Goal: Task Accomplishment & Management: Use online tool/utility

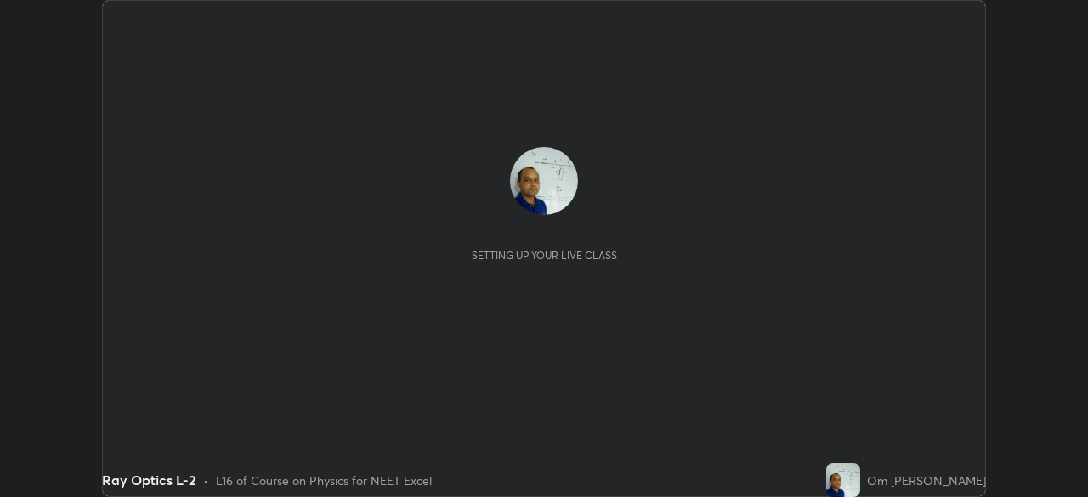
scroll to position [497, 1087]
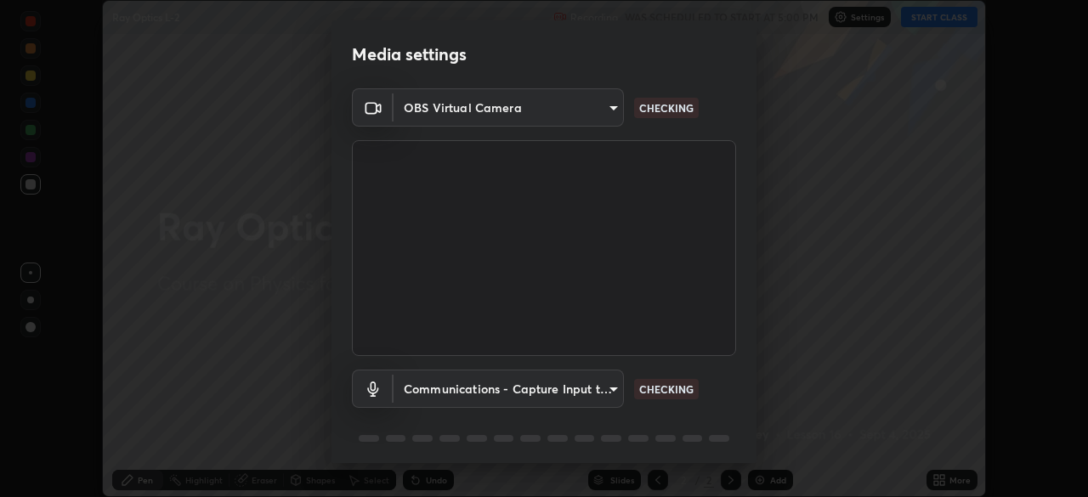
type input "fec30703c8e22cf69a8f77a224c2d994de0da897dc859dbf546555d8622b01d3"
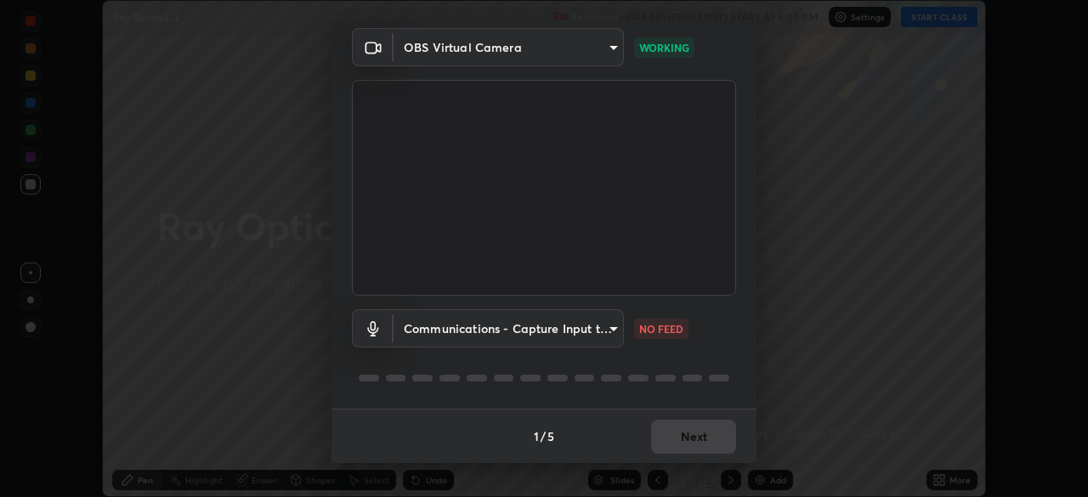
click at [610, 325] on body "Erase all Ray Optics L-2 Recording WAS SCHEDULED TO START AT 5:00 PM Settings S…" at bounding box center [544, 248] width 1088 height 497
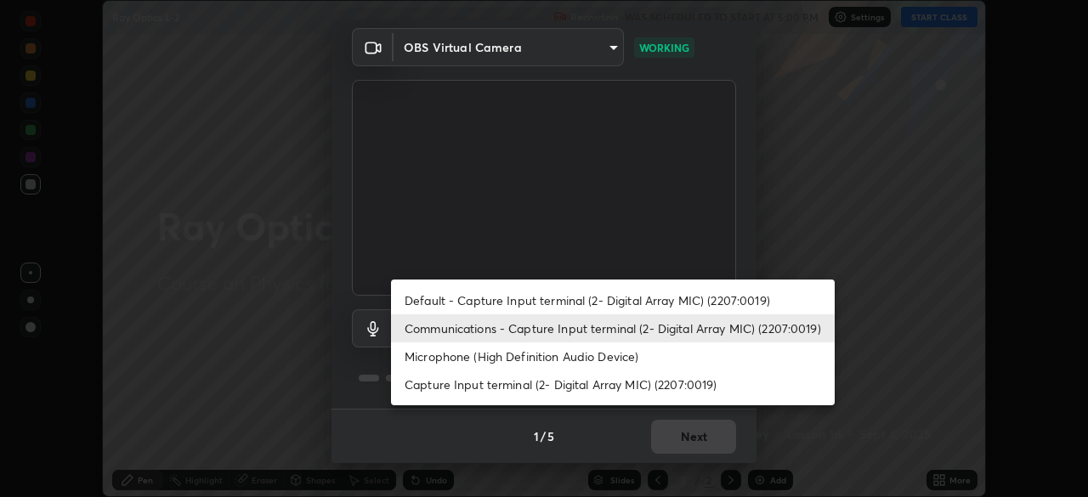
click at [566, 331] on li "Communications - Capture Input terminal (2- Digital Array MIC) (2207:0019)" at bounding box center [613, 328] width 444 height 28
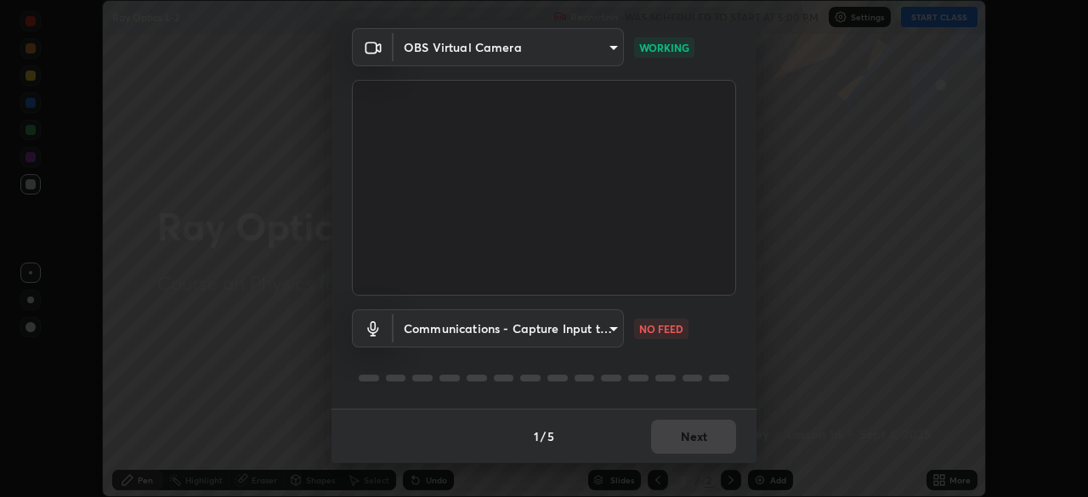
click at [614, 329] on body "Erase all Ray Optics L-2 Recording WAS SCHEDULED TO START AT 5:00 PM Settings S…" at bounding box center [544, 248] width 1088 height 497
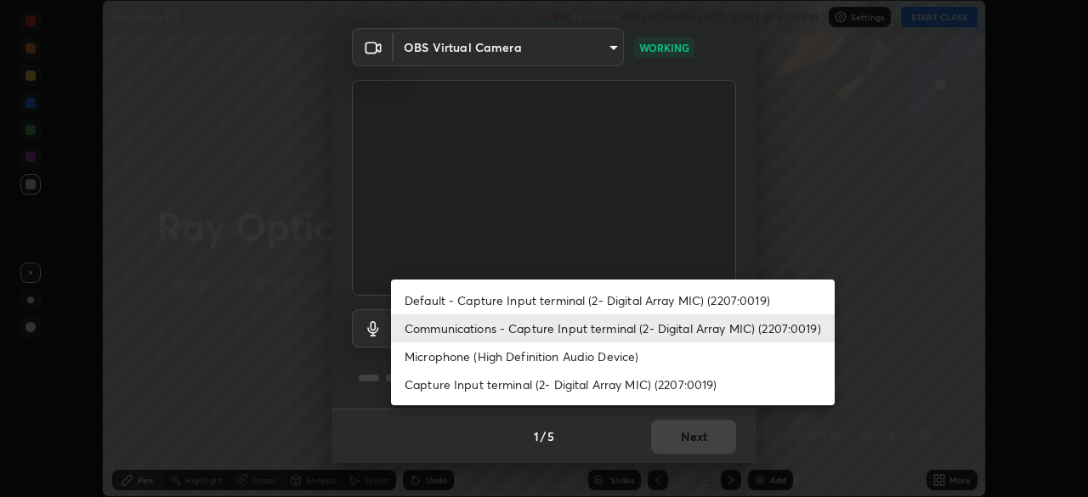
click at [565, 387] on li "Capture Input terminal (2- Digital Array MIC) (2207:0019)" at bounding box center [613, 385] width 444 height 28
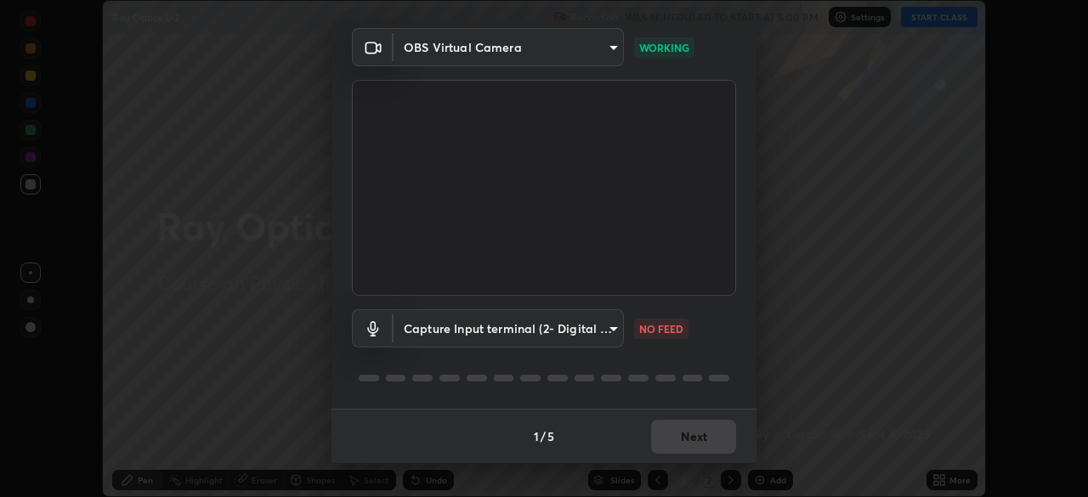
type input "e00e8252218796449d4b4b95269c99f0f4208dd188e5158ba6eefbf4b0617680"
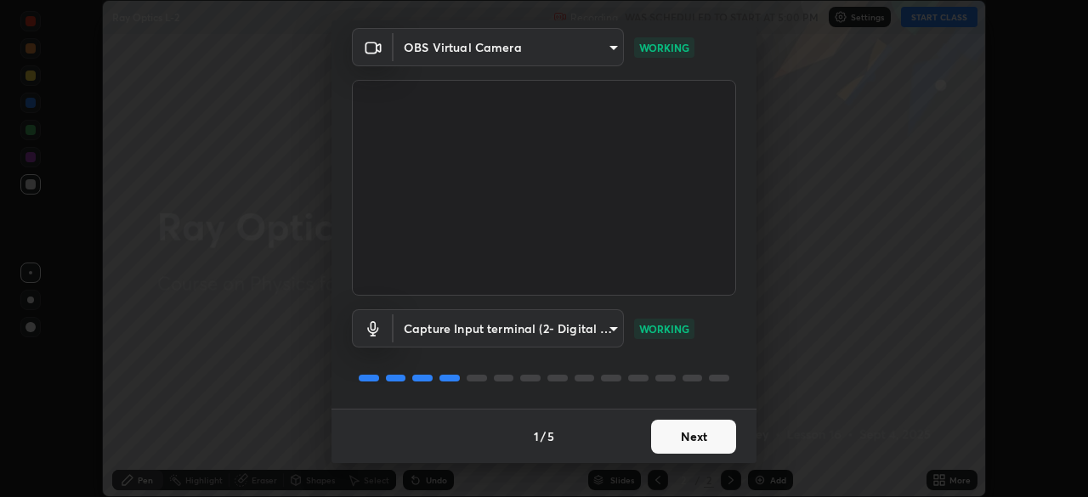
click at [686, 435] on button "Next" at bounding box center [693, 437] width 85 height 34
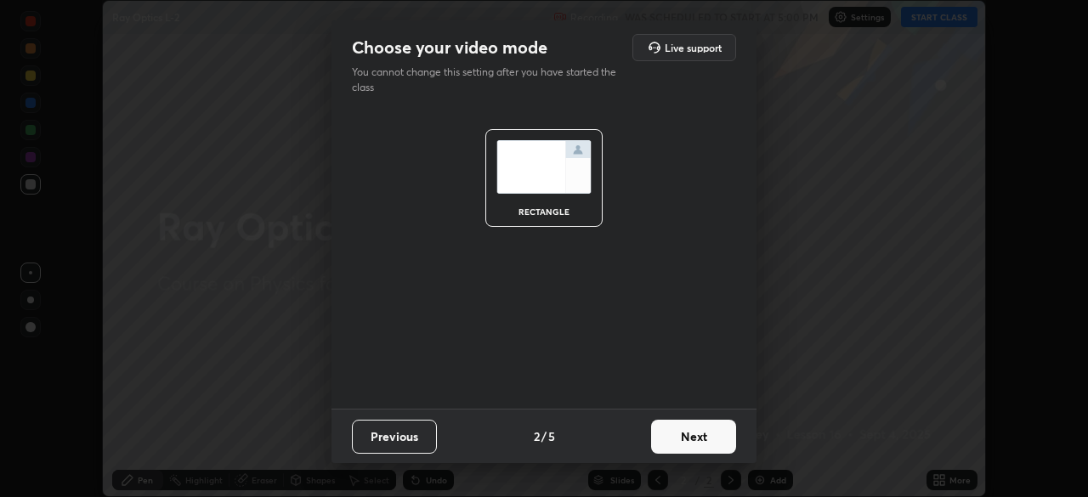
scroll to position [0, 0]
click at [693, 439] on button "Next" at bounding box center [693, 437] width 85 height 34
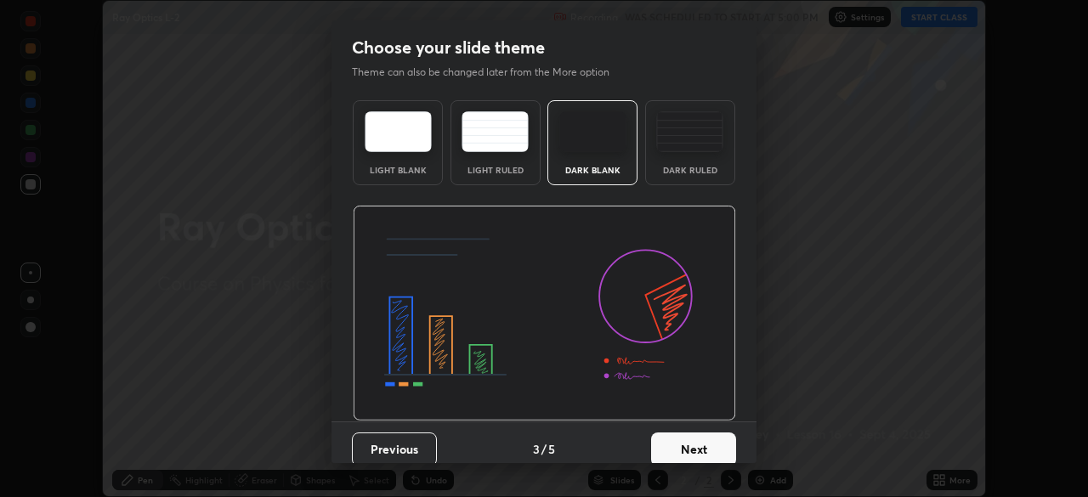
click at [681, 446] on button "Next" at bounding box center [693, 450] width 85 height 34
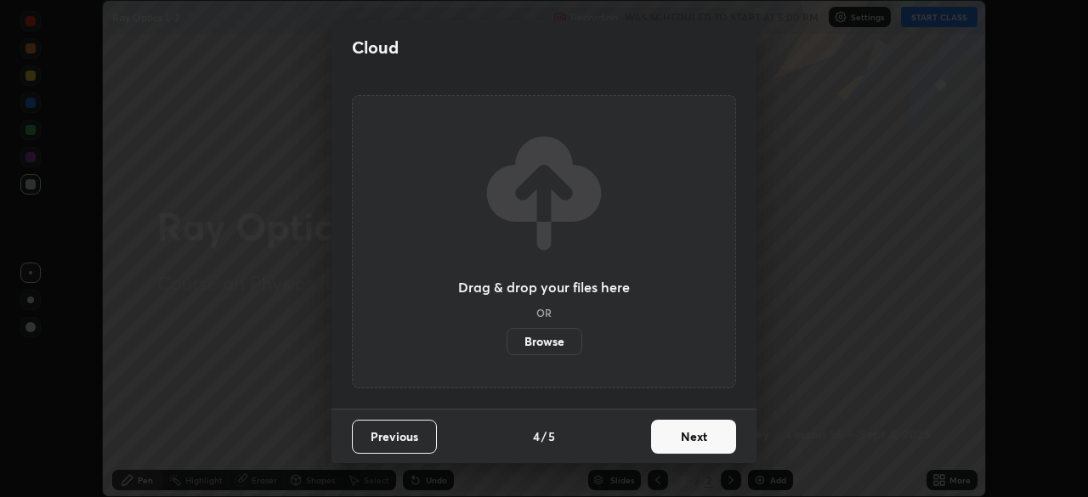
click at [684, 444] on button "Next" at bounding box center [693, 437] width 85 height 34
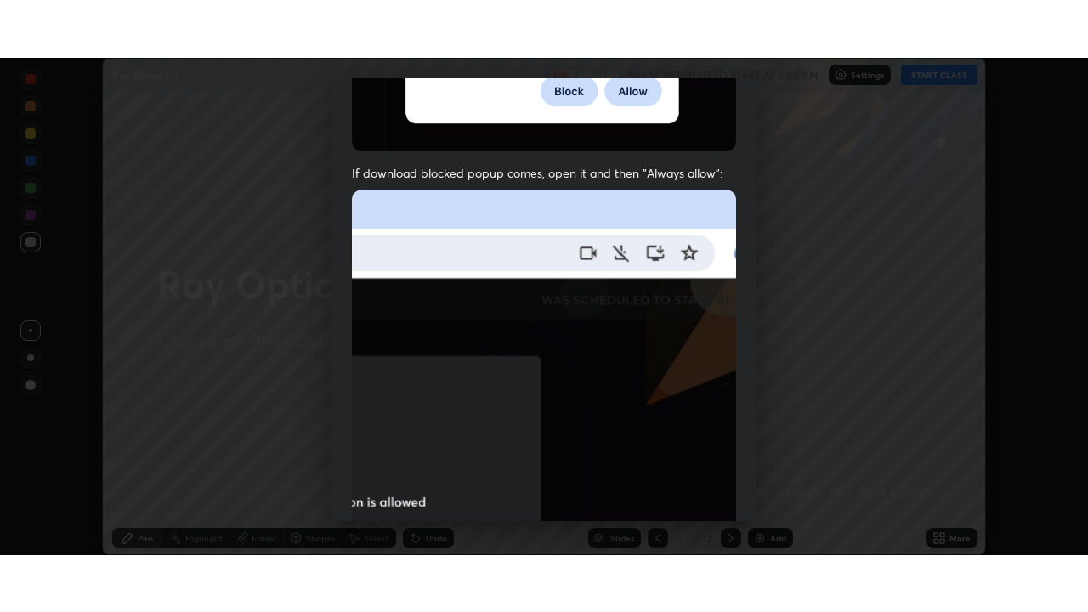
scroll to position [407, 0]
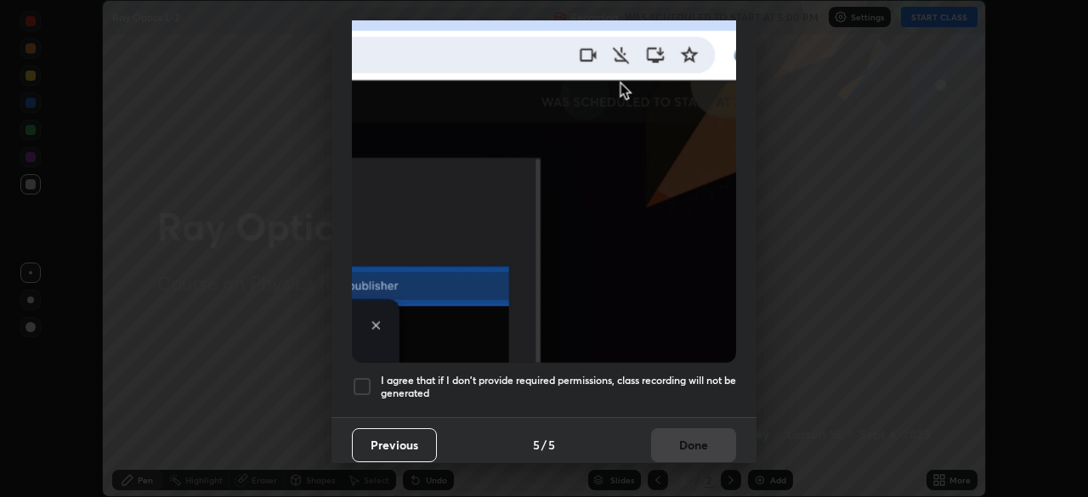
click at [362, 376] on div at bounding box center [362, 386] width 20 height 20
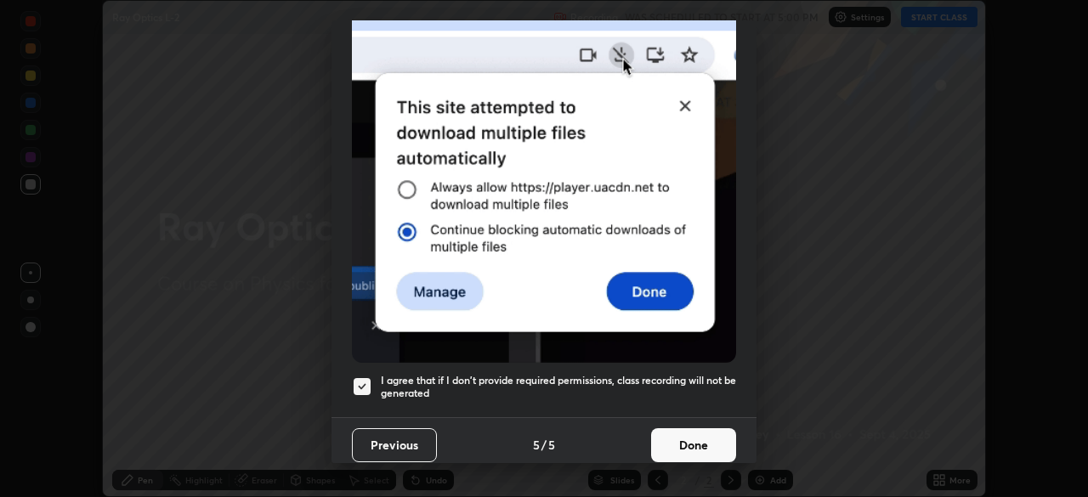
click at [676, 439] on button "Done" at bounding box center [693, 445] width 85 height 34
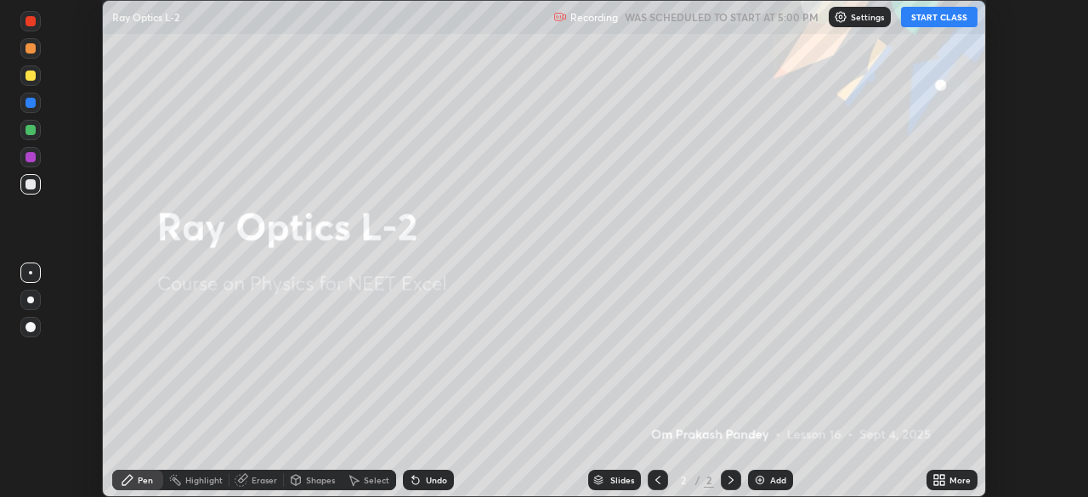
click at [941, 15] on button "START CLASS" at bounding box center [939, 17] width 76 height 20
click at [939, 481] on icon at bounding box center [939, 480] width 14 height 14
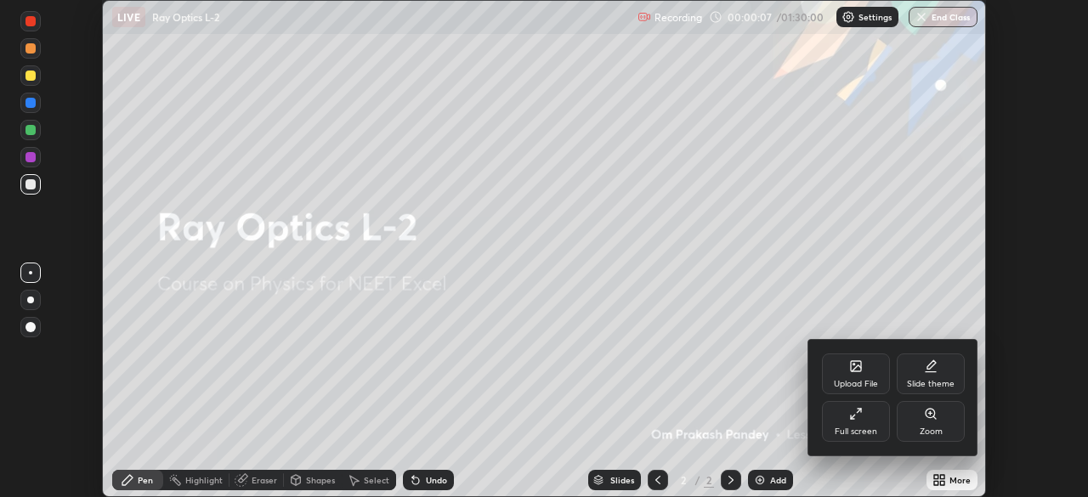
click at [853, 412] on icon at bounding box center [856, 414] width 14 height 14
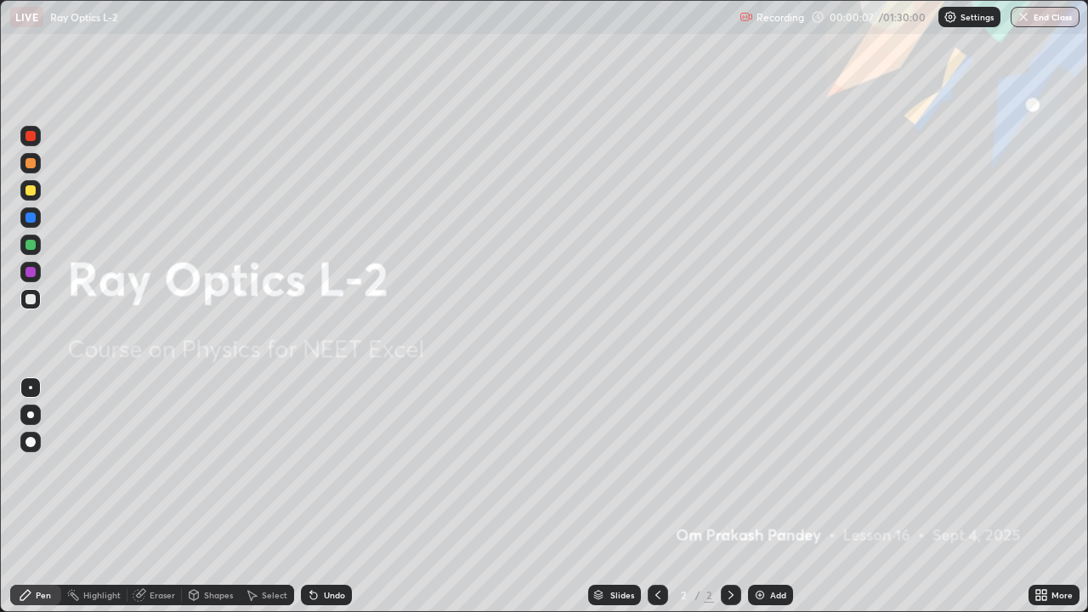
scroll to position [612, 1088]
click at [1039, 496] on icon at bounding box center [1038, 592] width 4 height 4
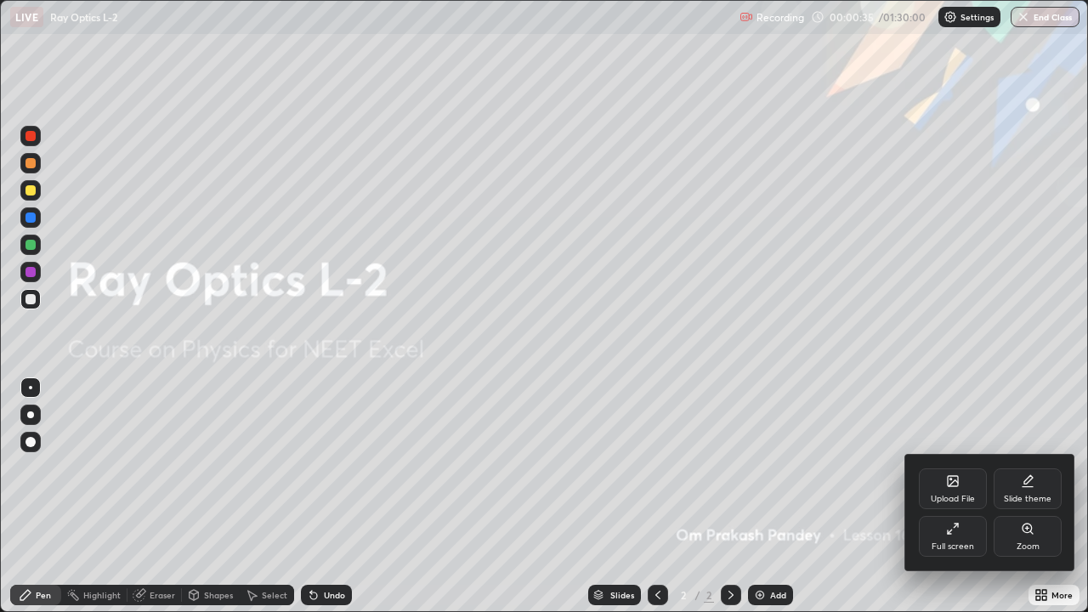
click at [897, 453] on div at bounding box center [544, 306] width 1088 height 612
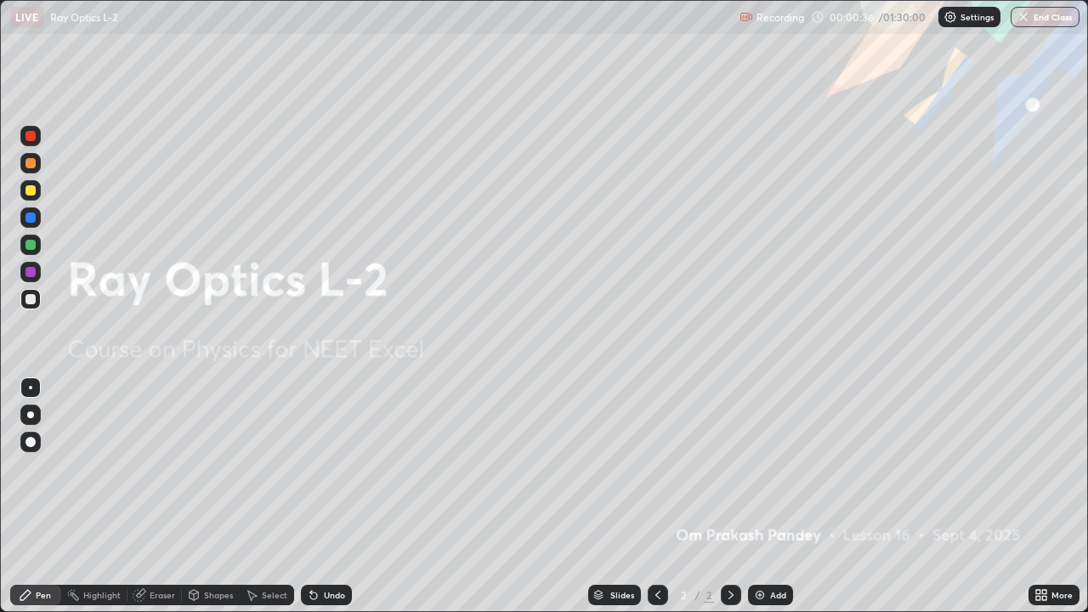
click at [755, 496] on img at bounding box center [760, 595] width 14 height 14
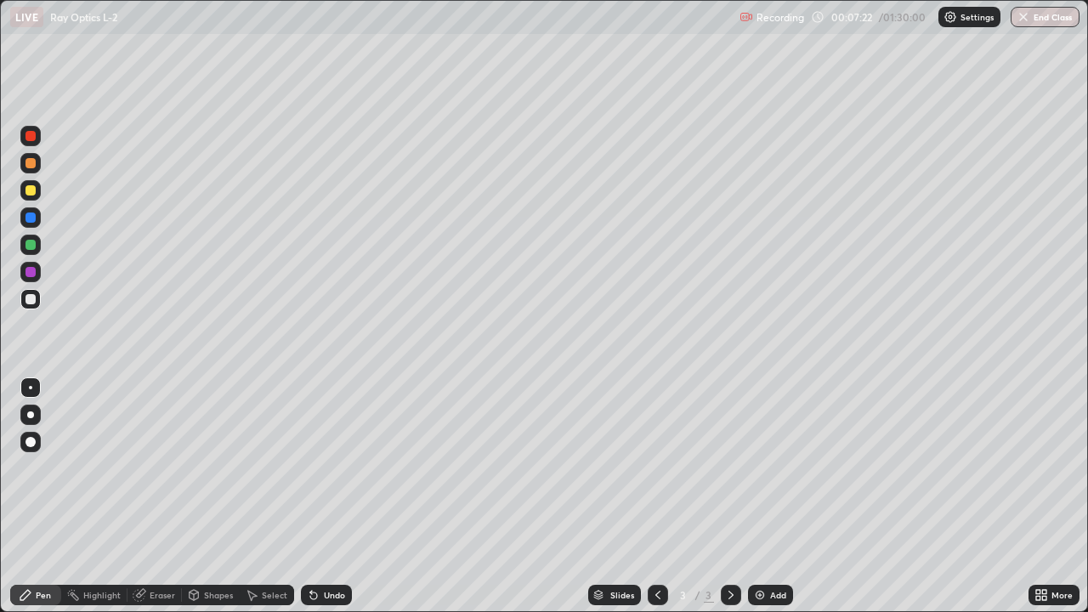
click at [29, 190] on div at bounding box center [30, 190] width 10 height 10
click at [31, 303] on div at bounding box center [30, 299] width 10 height 10
click at [51, 496] on div "Pen" at bounding box center [35, 595] width 51 height 20
click at [150, 496] on div "Eraser" at bounding box center [162, 595] width 25 height 8
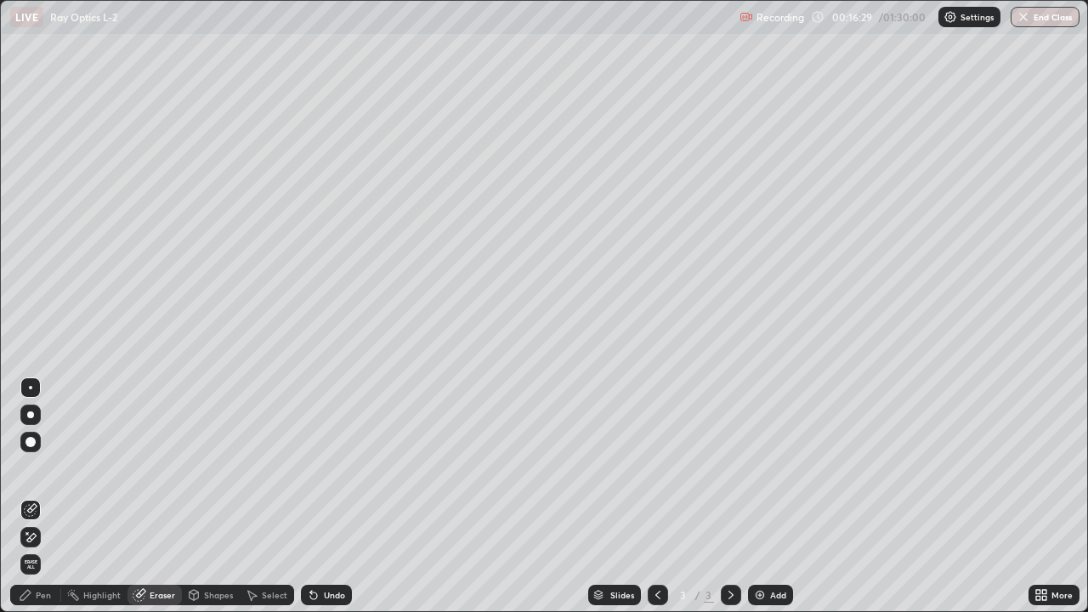
click at [37, 496] on div "Pen" at bounding box center [35, 595] width 51 height 20
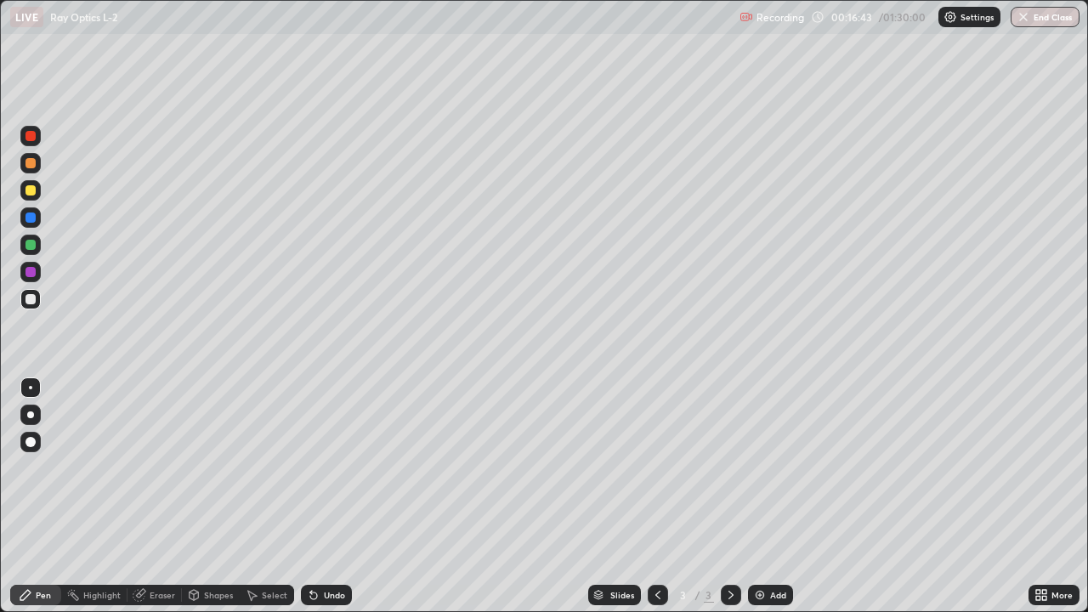
click at [154, 496] on div "Eraser" at bounding box center [162, 595] width 25 height 8
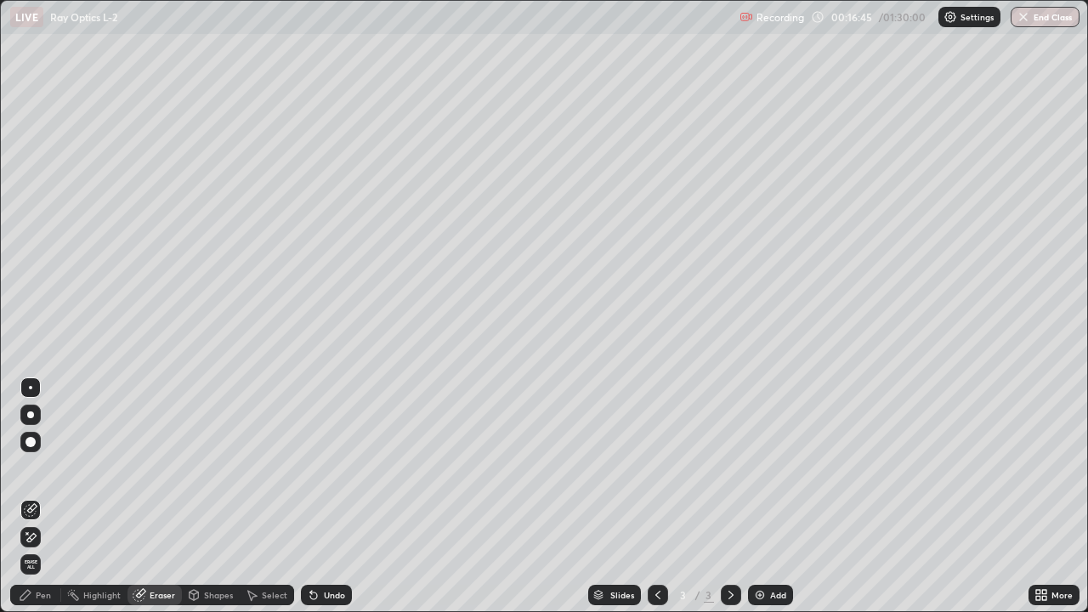
click at [40, 496] on div "Pen" at bounding box center [43, 595] width 15 height 8
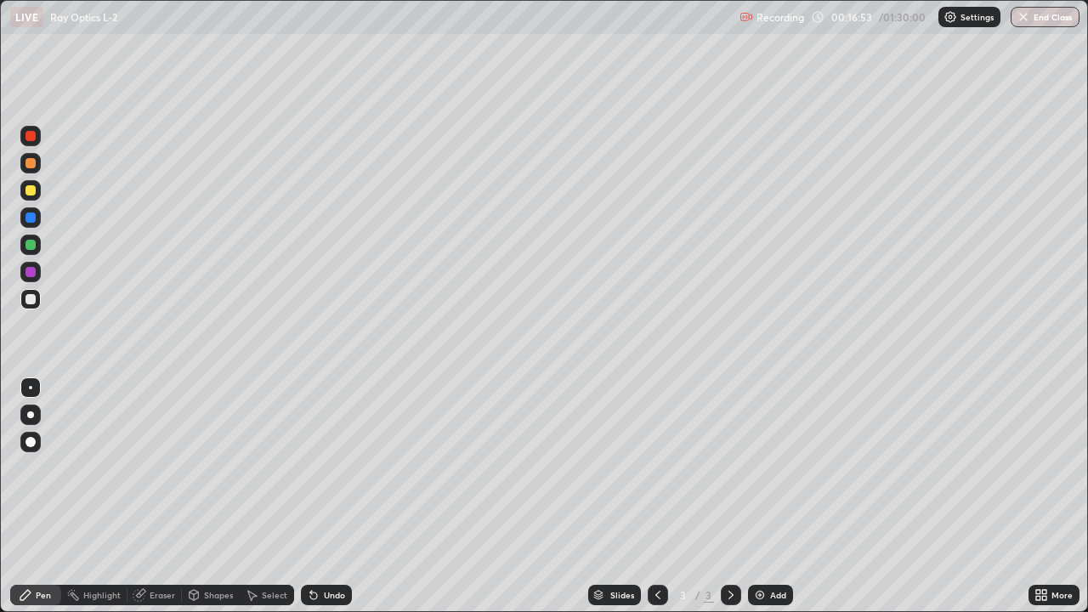
click at [157, 496] on div "Eraser" at bounding box center [162, 595] width 25 height 8
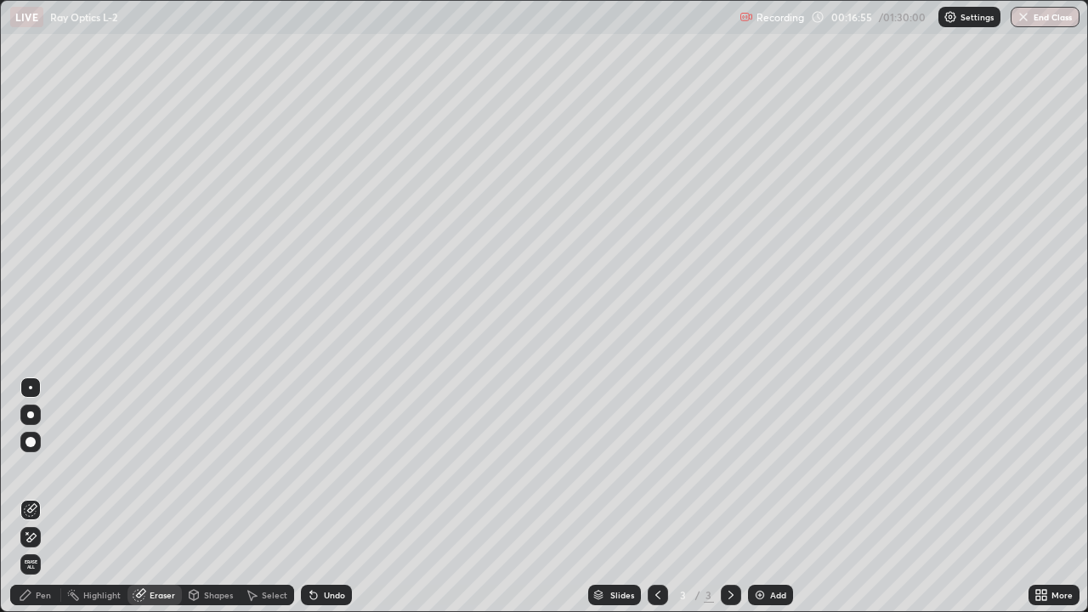
click at [39, 496] on div "Pen" at bounding box center [35, 595] width 51 height 20
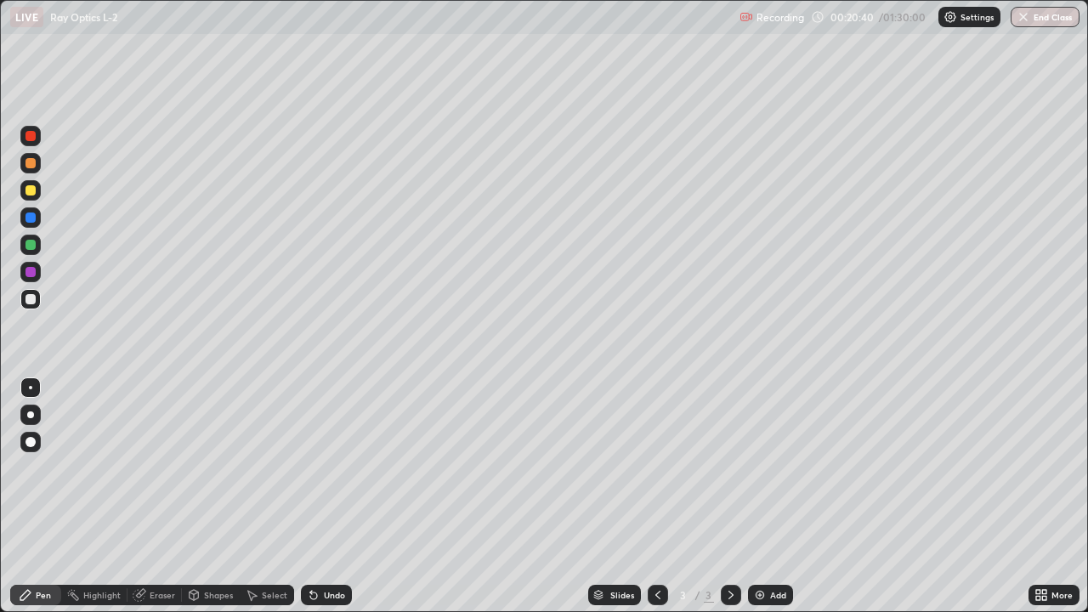
click at [33, 194] on div at bounding box center [30, 190] width 10 height 10
click at [33, 298] on div at bounding box center [30, 299] width 10 height 10
click at [30, 190] on div at bounding box center [30, 190] width 10 height 10
click at [161, 496] on div "Eraser" at bounding box center [162, 595] width 25 height 8
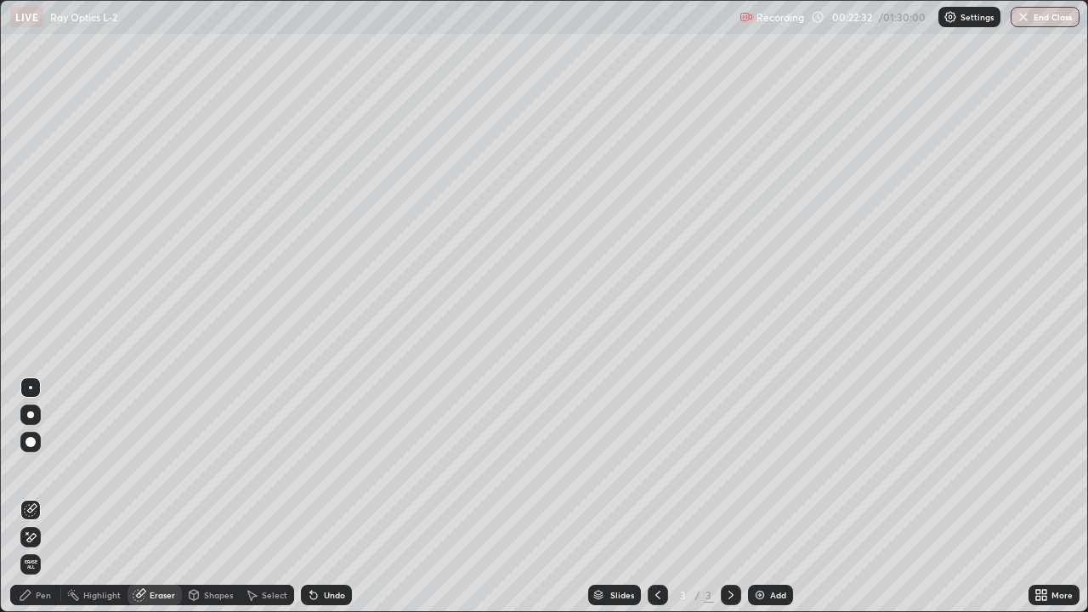
click at [39, 496] on div "Pen" at bounding box center [43, 595] width 15 height 8
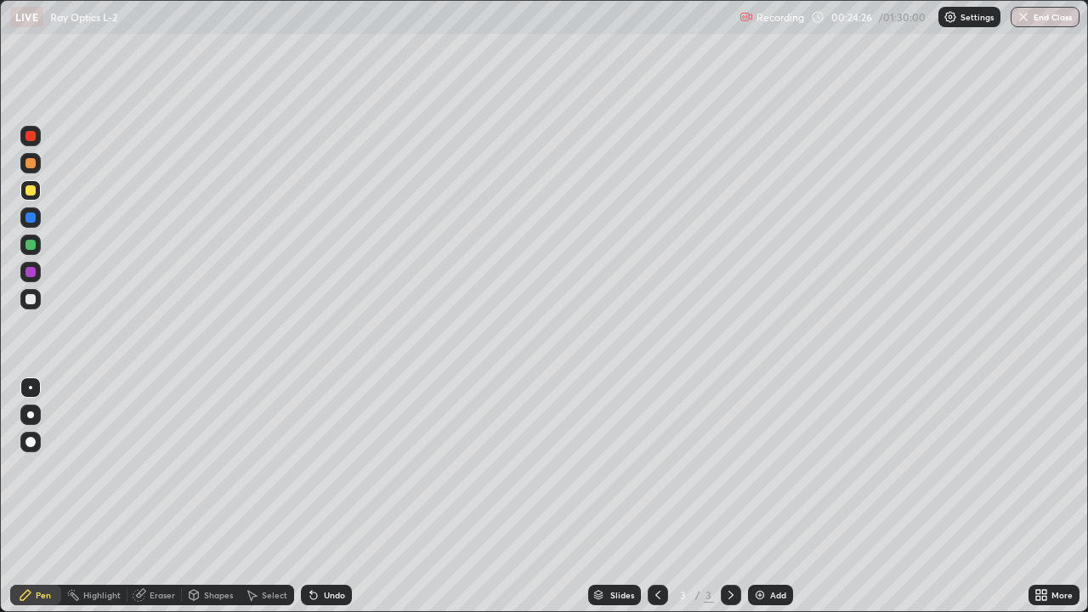
click at [33, 246] on div at bounding box center [30, 245] width 10 height 10
click at [32, 193] on div at bounding box center [30, 190] width 10 height 10
click at [754, 496] on img at bounding box center [760, 595] width 14 height 14
click at [30, 302] on div at bounding box center [30, 299] width 10 height 10
click at [29, 189] on div at bounding box center [30, 190] width 10 height 10
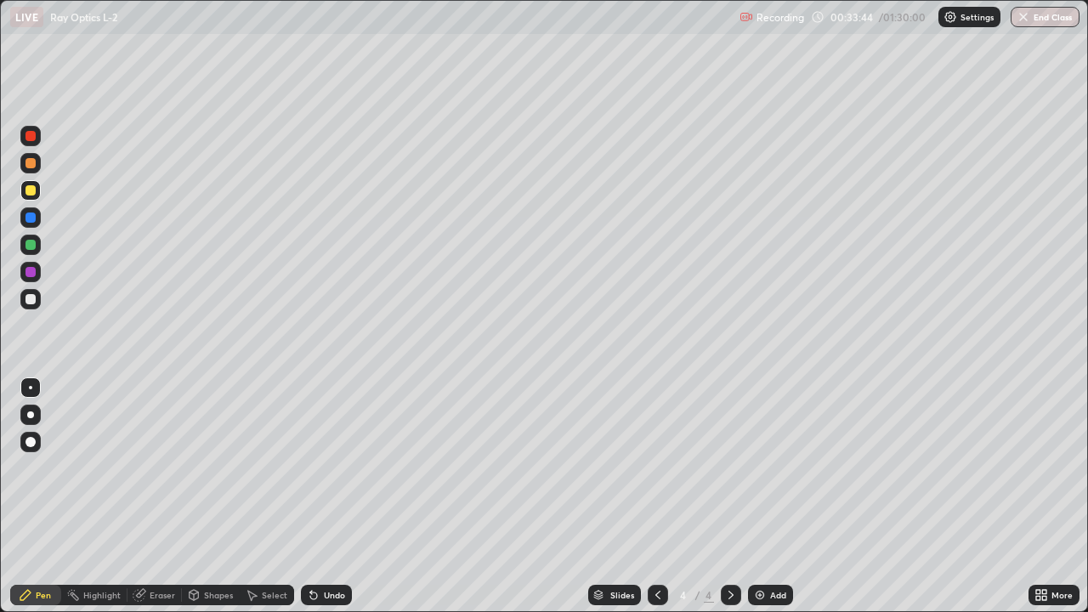
click at [656, 496] on icon at bounding box center [658, 595] width 14 height 14
click at [753, 496] on img at bounding box center [760, 595] width 14 height 14
click at [648, 496] on div at bounding box center [658, 595] width 20 height 20
click at [728, 496] on icon at bounding box center [731, 595] width 14 height 14
click at [730, 496] on icon at bounding box center [731, 595] width 14 height 14
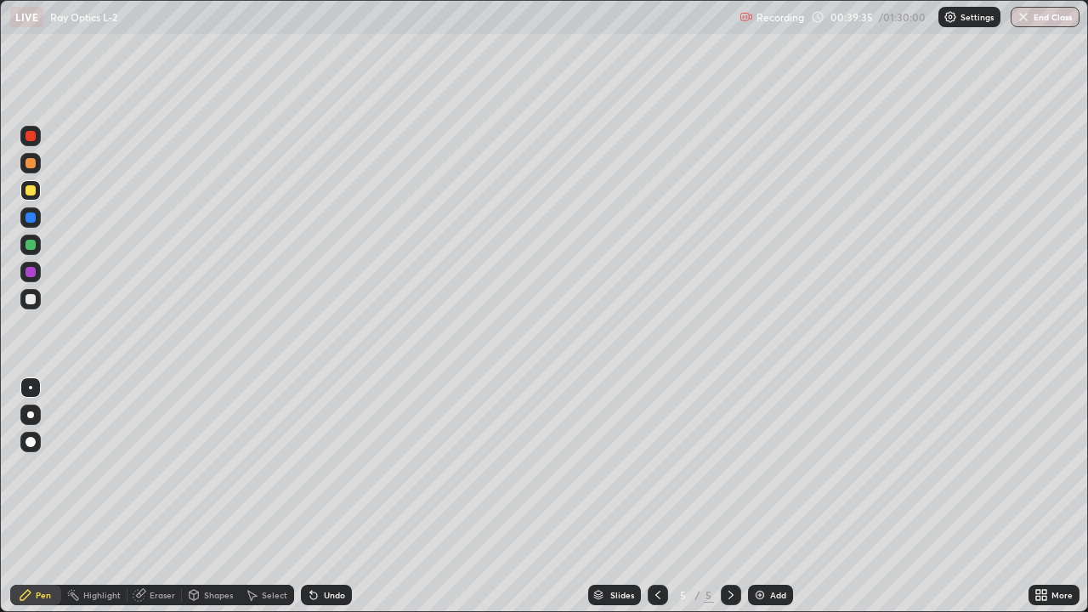
click at [26, 300] on div at bounding box center [30, 299] width 10 height 10
click at [753, 496] on img at bounding box center [760, 595] width 14 height 14
click at [32, 192] on div at bounding box center [30, 190] width 10 height 10
click at [30, 301] on div at bounding box center [30, 299] width 10 height 10
click at [31, 187] on div at bounding box center [30, 190] width 10 height 10
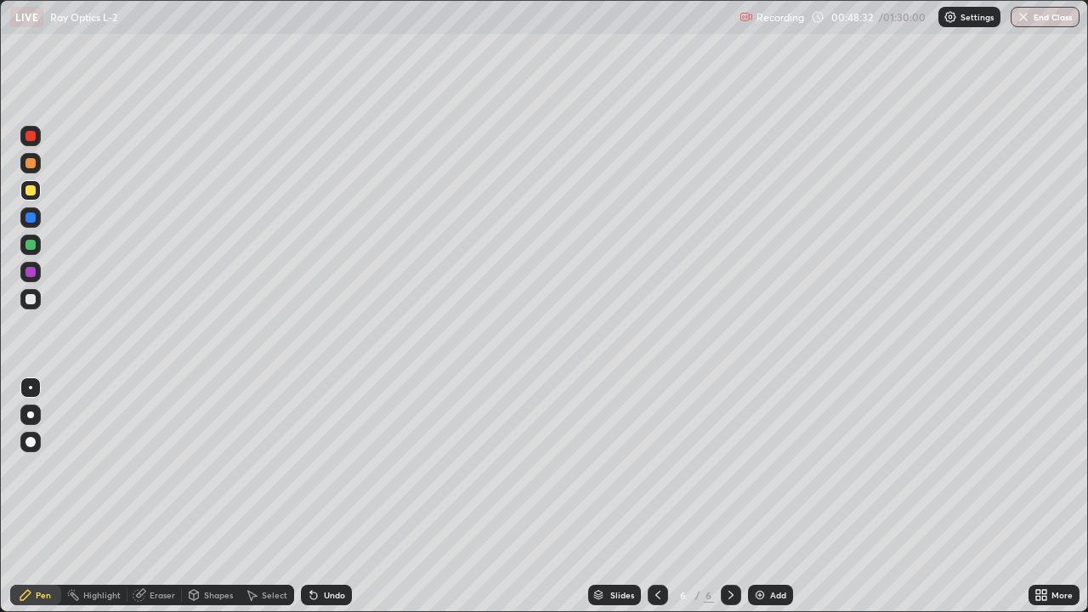
click at [31, 301] on div at bounding box center [30, 299] width 10 height 10
click at [31, 189] on div at bounding box center [30, 190] width 10 height 10
click at [31, 219] on div at bounding box center [30, 217] width 10 height 10
click at [31, 244] on div at bounding box center [30, 245] width 10 height 10
click at [30, 298] on div at bounding box center [30, 299] width 10 height 10
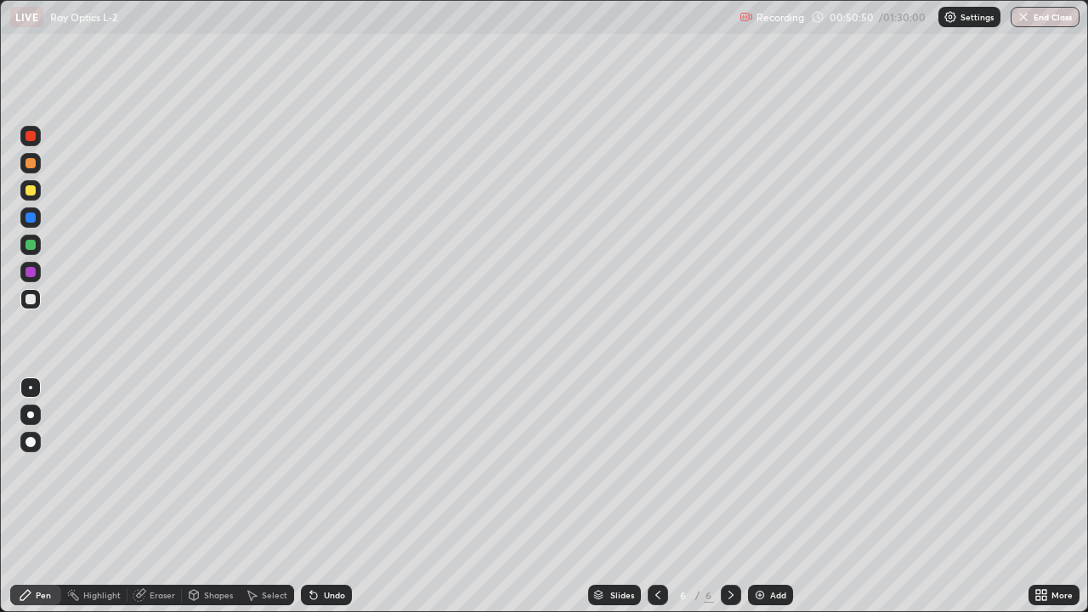
click at [30, 190] on div at bounding box center [30, 190] width 10 height 10
click at [29, 218] on div at bounding box center [30, 217] width 10 height 10
click at [164, 496] on div "Eraser" at bounding box center [162, 595] width 25 height 8
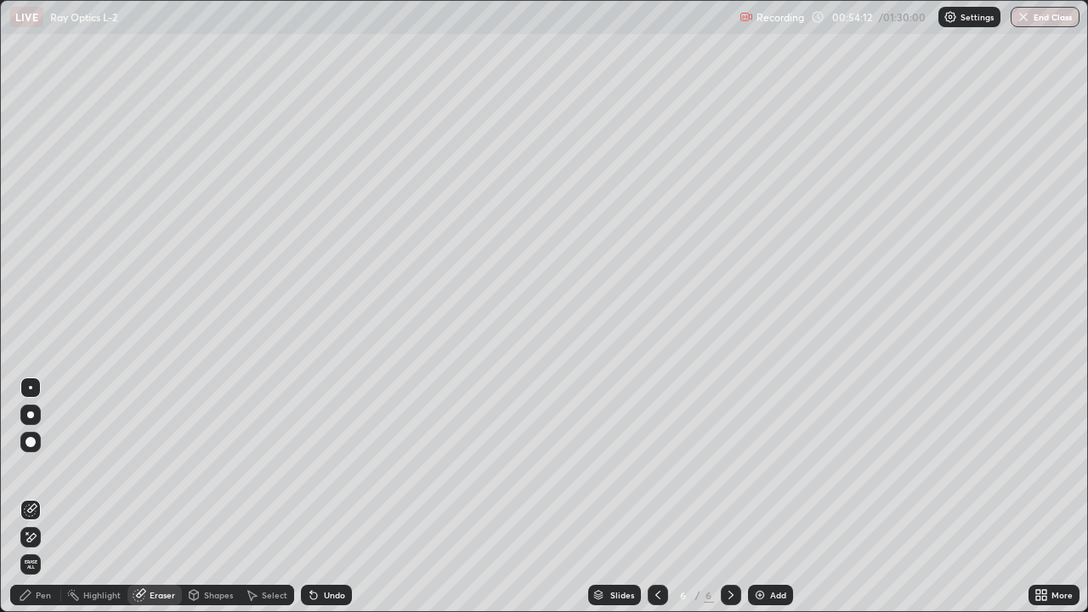
click at [24, 496] on icon at bounding box center [25, 595] width 10 height 10
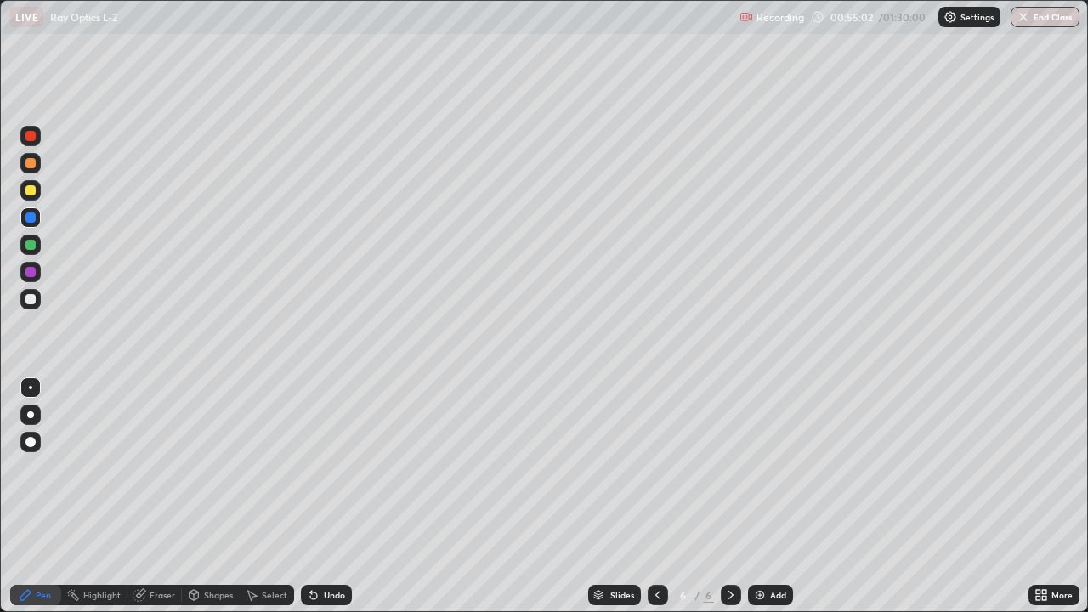
click at [31, 190] on div at bounding box center [30, 190] width 10 height 10
click at [28, 298] on div at bounding box center [30, 299] width 10 height 10
click at [31, 192] on div at bounding box center [30, 190] width 10 height 10
click at [28, 218] on div at bounding box center [30, 217] width 10 height 10
click at [30, 241] on div at bounding box center [30, 245] width 10 height 10
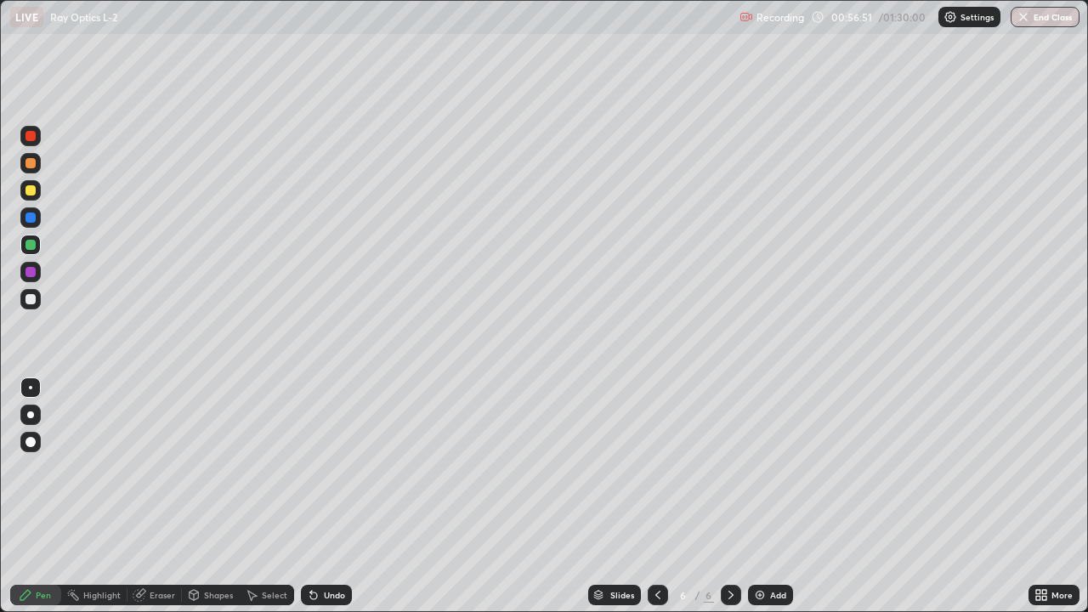
click at [31, 300] on div at bounding box center [30, 299] width 10 height 10
click at [35, 194] on div at bounding box center [30, 190] width 20 height 20
click at [27, 298] on div at bounding box center [30, 299] width 10 height 10
click at [29, 190] on div at bounding box center [30, 190] width 10 height 10
click at [31, 217] on div at bounding box center [30, 217] width 10 height 10
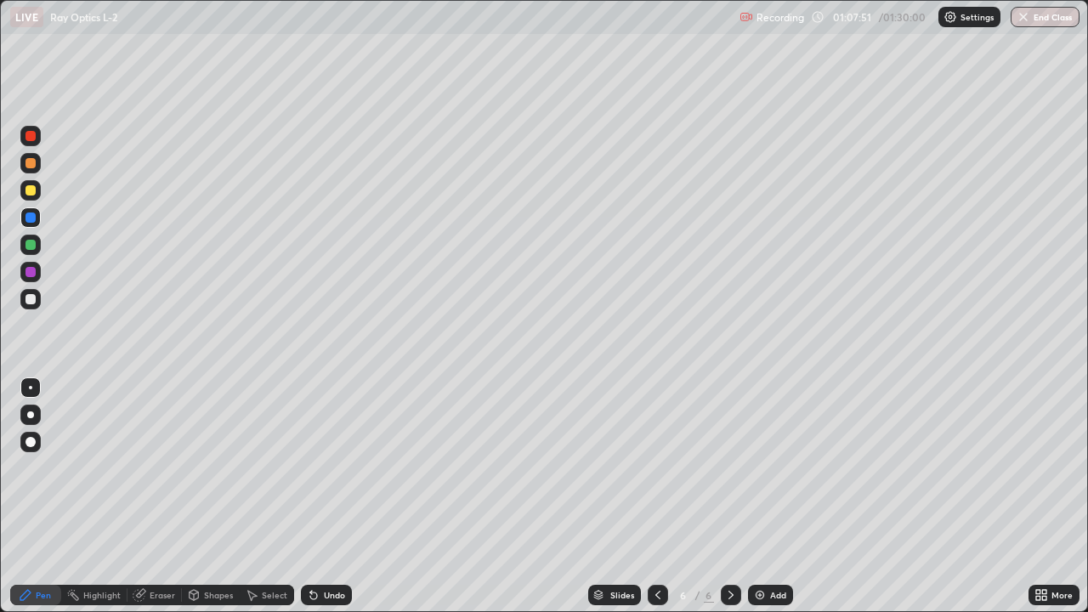
click at [758, 496] on img at bounding box center [760, 595] width 14 height 14
click at [32, 190] on div at bounding box center [30, 190] width 10 height 10
click at [28, 301] on div at bounding box center [30, 299] width 10 height 10
click at [30, 188] on div at bounding box center [30, 190] width 10 height 10
click at [29, 299] on div at bounding box center [30, 299] width 10 height 10
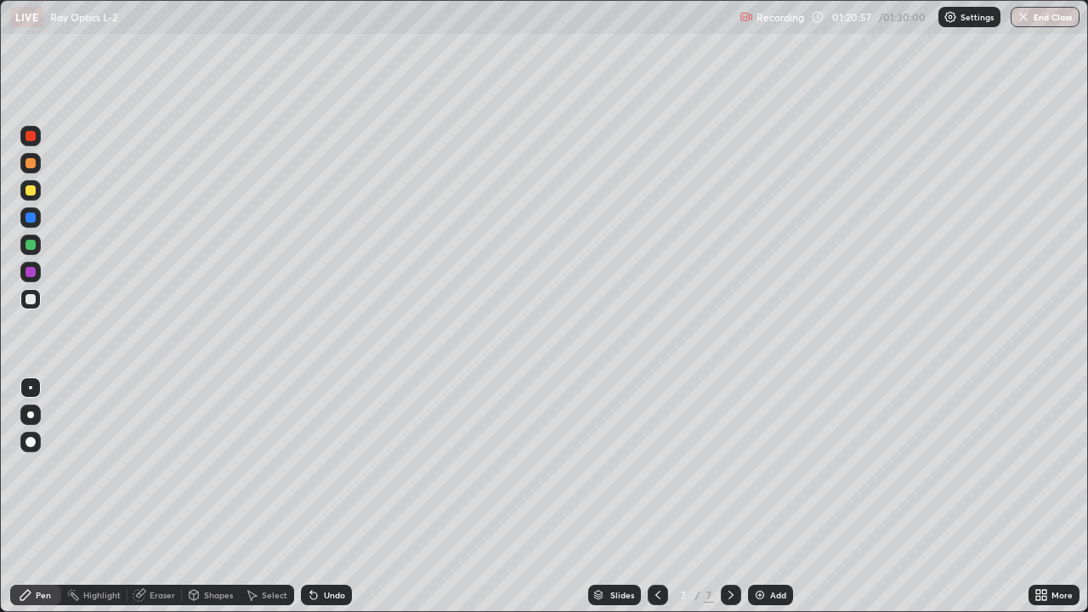
click at [761, 496] on img at bounding box center [760, 595] width 14 height 14
click at [656, 496] on icon at bounding box center [658, 595] width 14 height 14
click at [755, 496] on img at bounding box center [760, 595] width 14 height 14
click at [29, 190] on div at bounding box center [30, 190] width 10 height 10
click at [27, 298] on div at bounding box center [30, 299] width 10 height 10
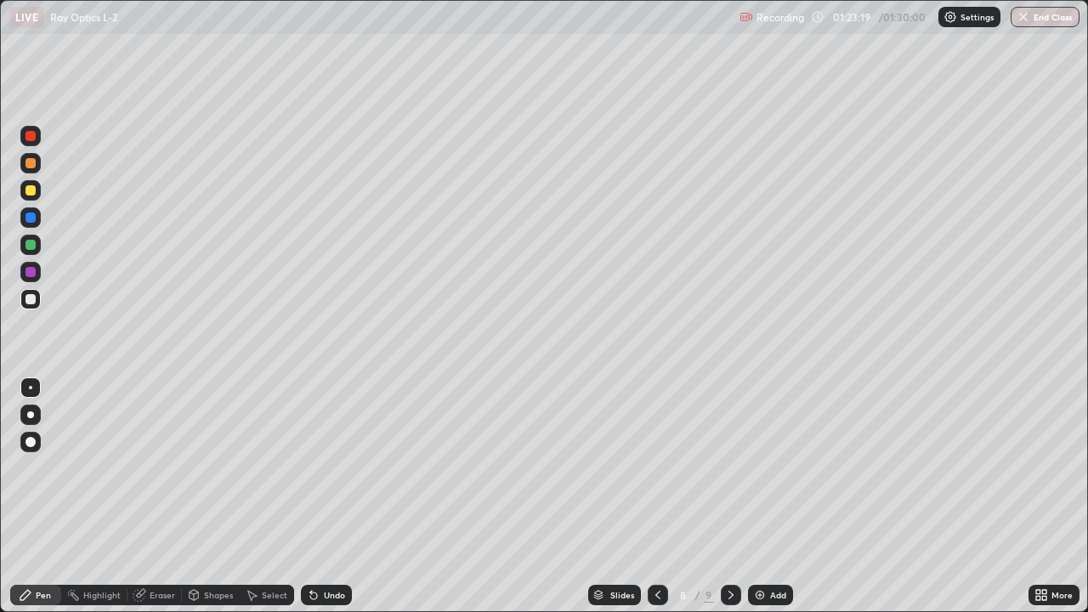
click at [169, 496] on div "Eraser" at bounding box center [162, 595] width 25 height 8
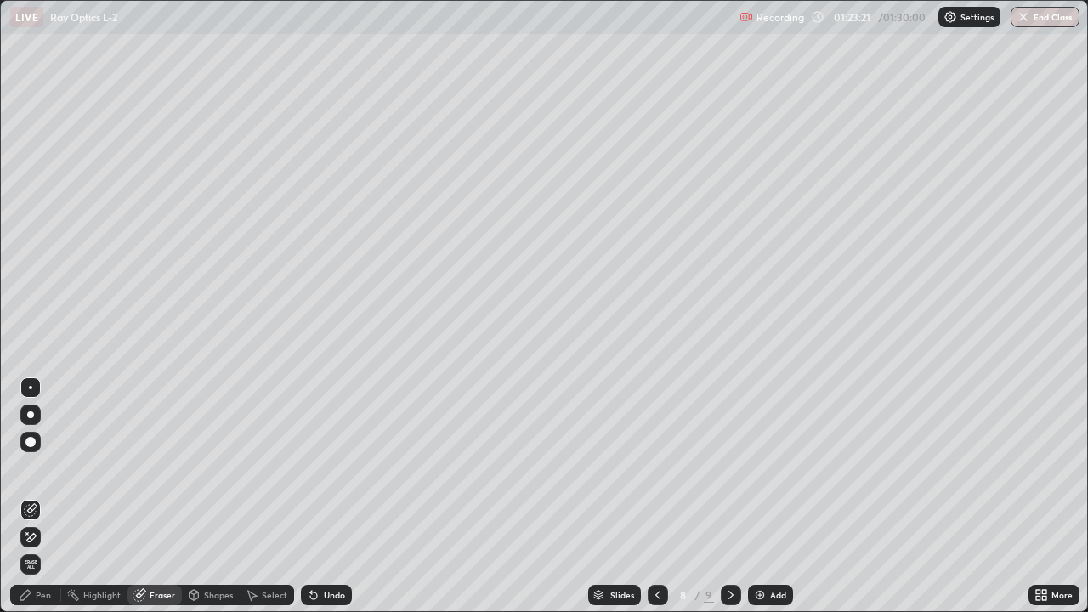
click at [43, 496] on div "Pen" at bounding box center [43, 595] width 15 height 8
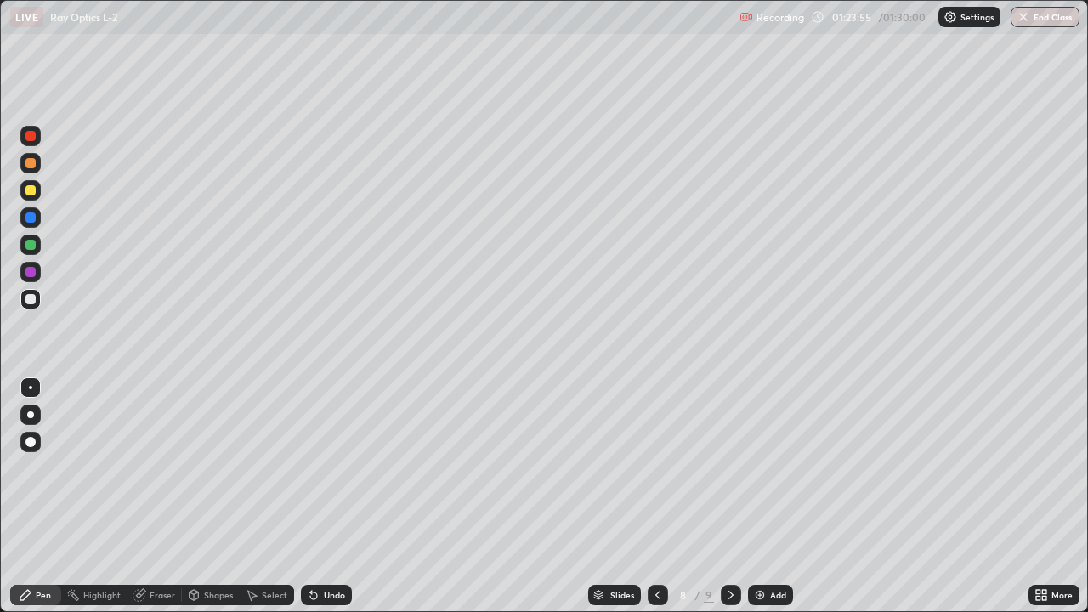
click at [164, 496] on div "Eraser" at bounding box center [162, 595] width 25 height 8
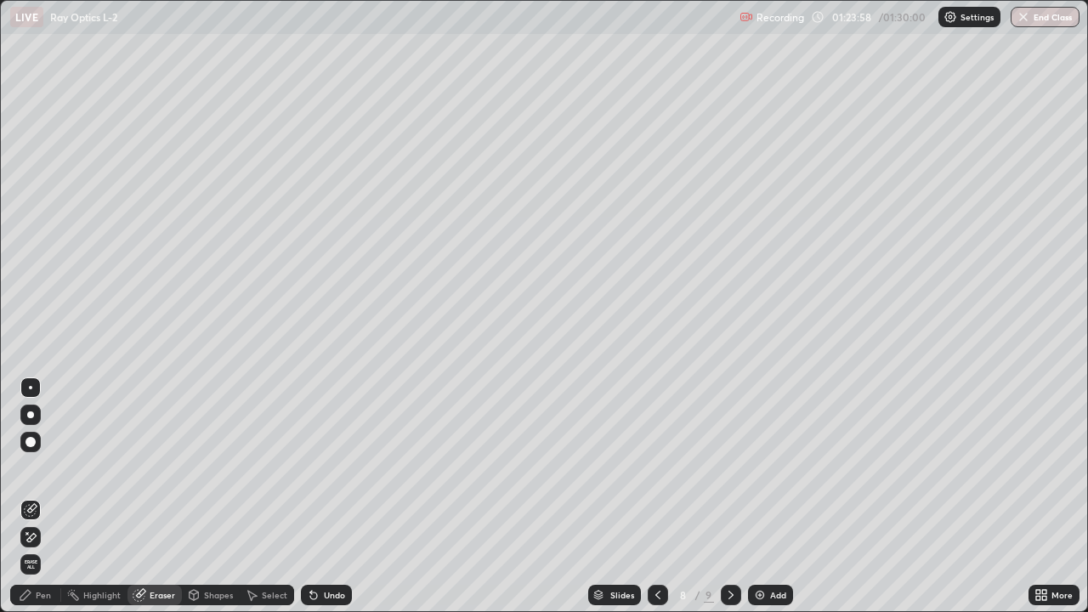
click at [43, 496] on div "Pen" at bounding box center [35, 595] width 51 height 20
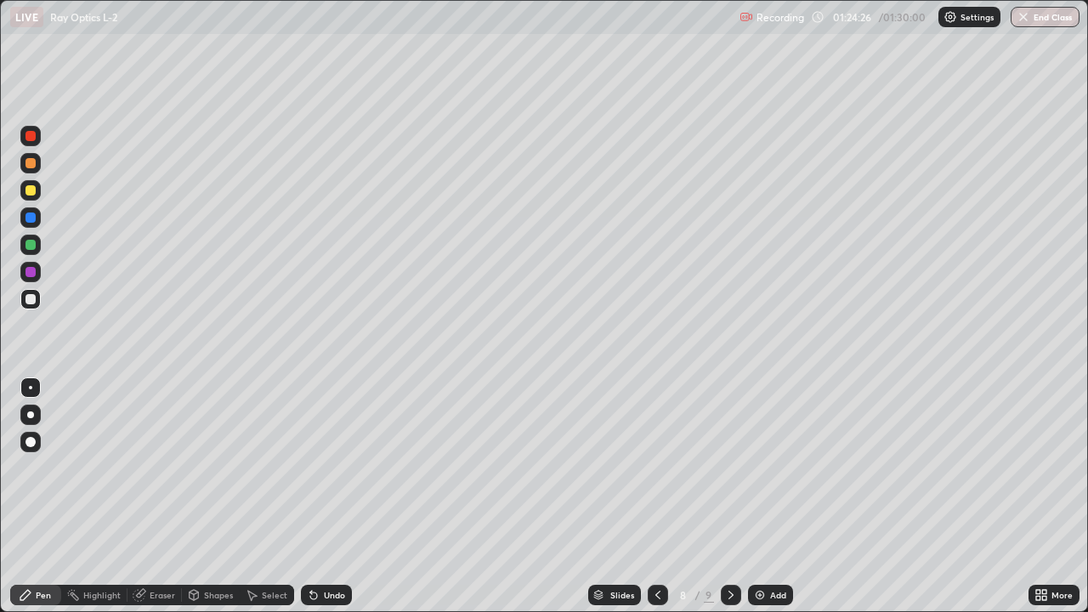
click at [167, 496] on div "Eraser" at bounding box center [162, 595] width 25 height 8
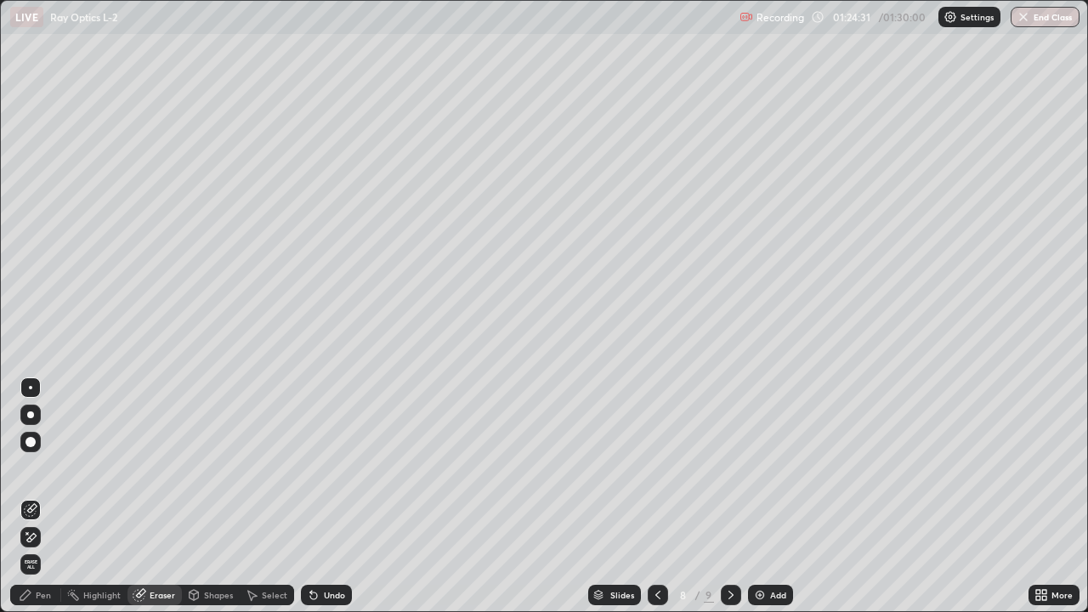
click at [48, 496] on div "Pen" at bounding box center [35, 595] width 51 height 20
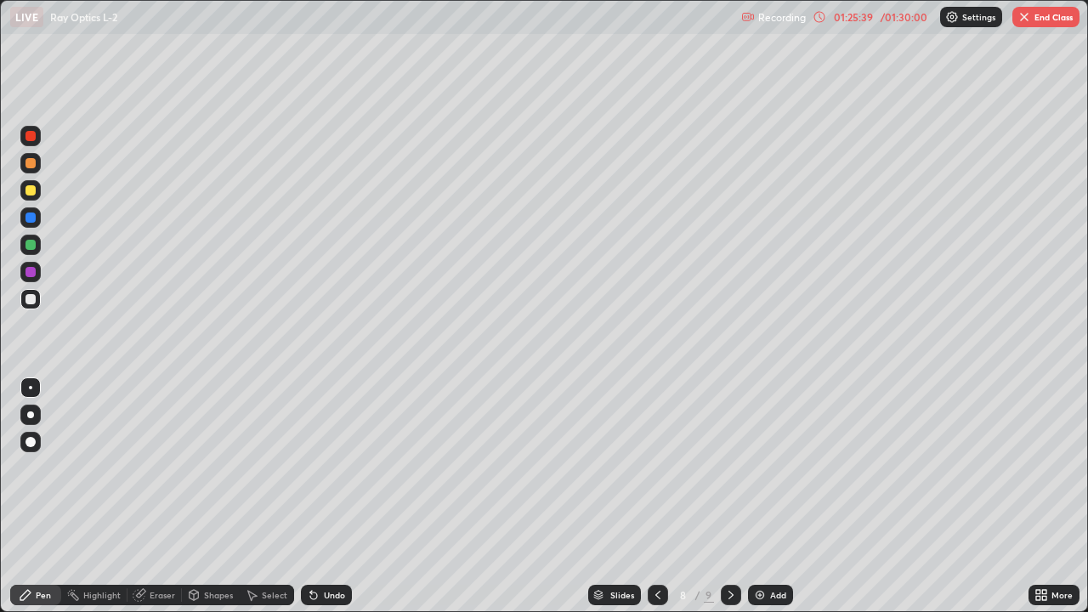
click at [35, 245] on div at bounding box center [30, 245] width 10 height 10
click at [31, 188] on div at bounding box center [30, 190] width 10 height 10
click at [39, 235] on div at bounding box center [30, 244] width 20 height 27
click at [31, 190] on div at bounding box center [30, 190] width 10 height 10
click at [31, 296] on div at bounding box center [30, 299] width 10 height 10
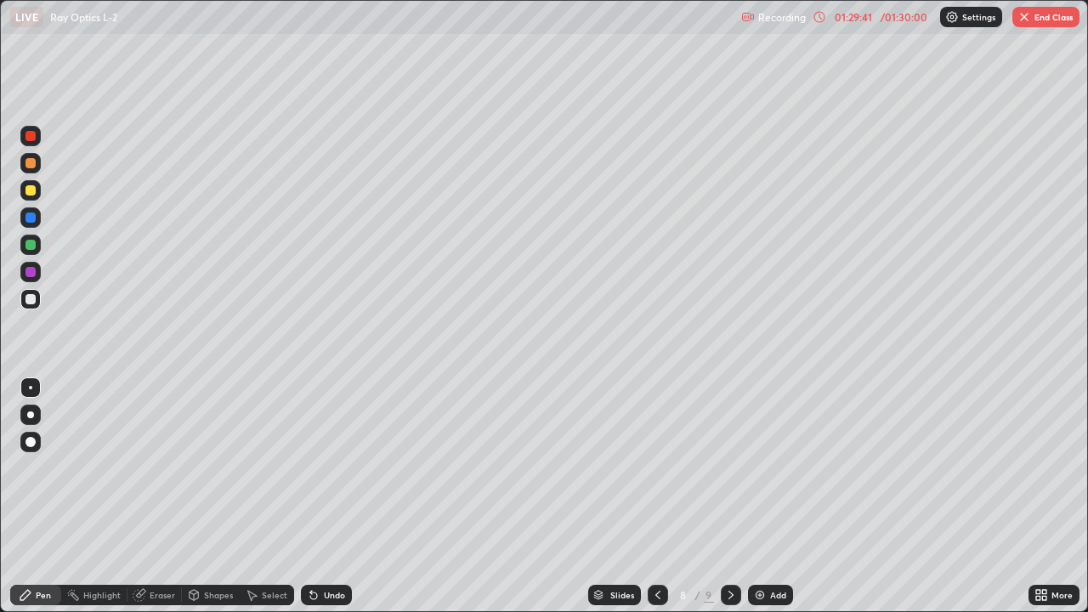
click at [30, 187] on div at bounding box center [30, 190] width 10 height 10
click at [33, 294] on div at bounding box center [30, 299] width 10 height 10
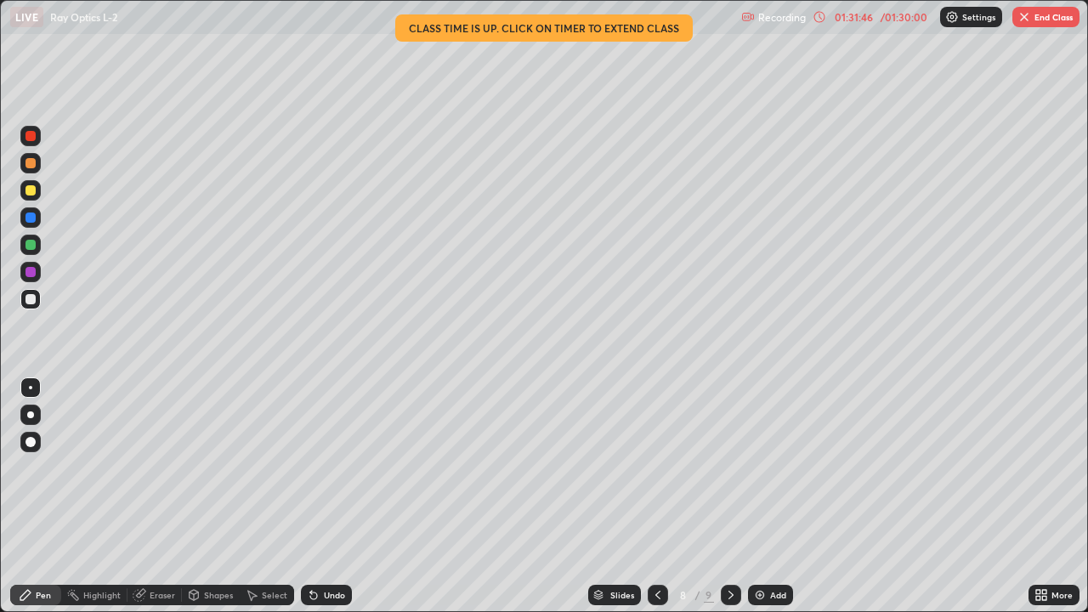
click at [1049, 16] on button "End Class" at bounding box center [1045, 17] width 67 height 20
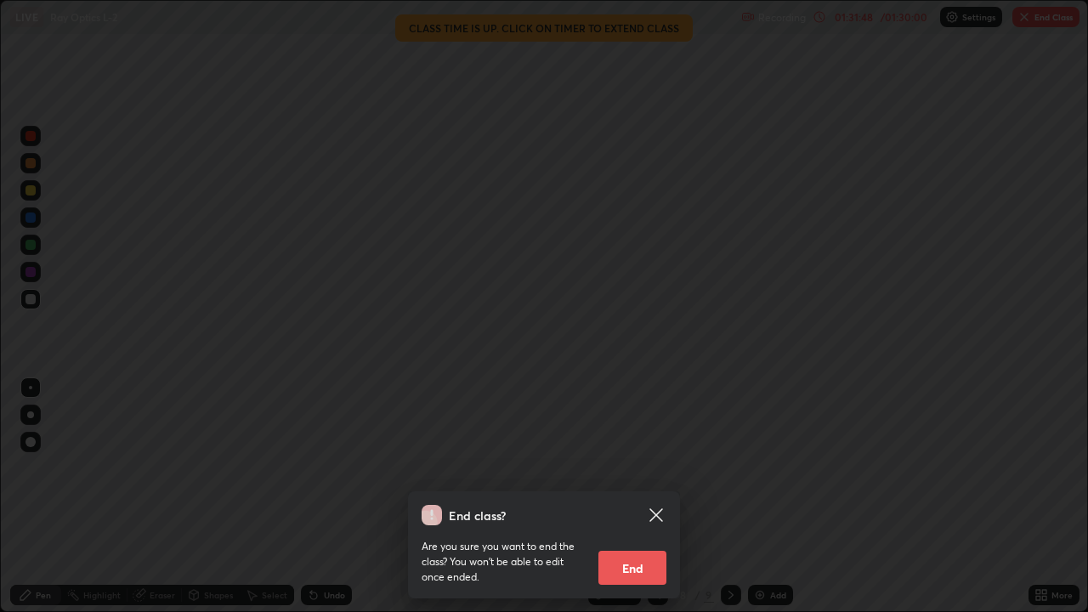
click at [642, 496] on button "End" at bounding box center [632, 568] width 68 height 34
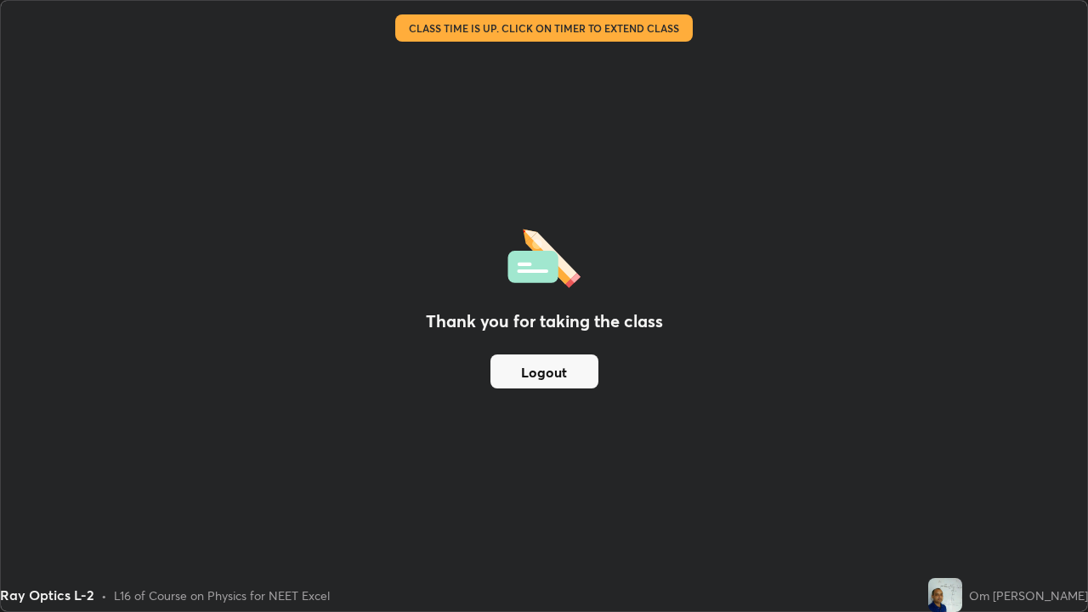
click at [567, 375] on button "Logout" at bounding box center [544, 371] width 108 height 34
click at [546, 377] on button "Logout" at bounding box center [544, 371] width 108 height 34
click at [545, 366] on button "Logout" at bounding box center [544, 371] width 108 height 34
